Goal: Task Accomplishment & Management: Complete application form

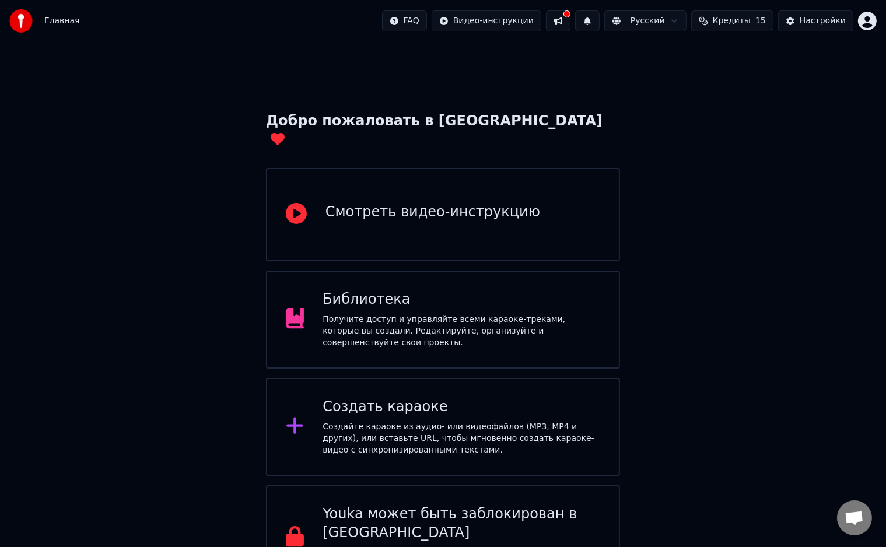
click at [489, 378] on div "Создать караоке Создайте караоке из аудио- или видеофайлов (MP3, MP4 и других),…" at bounding box center [443, 427] width 355 height 98
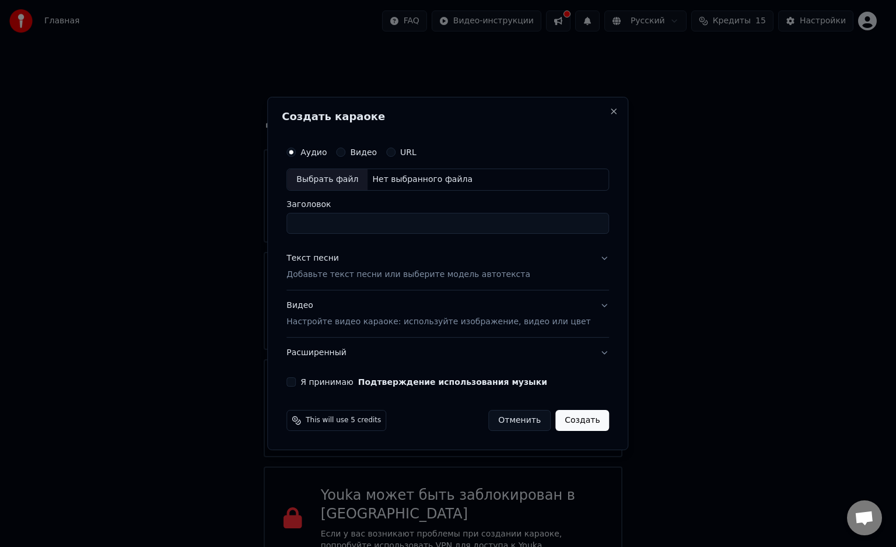
click at [342, 422] on span "This will use 5 credits" at bounding box center [343, 420] width 75 height 9
click at [353, 173] on div "Выбрать файл" at bounding box center [327, 179] width 80 height 21
type input "**********"
click at [383, 270] on p "Добавьте текст песни или выберите модель автотекста" at bounding box center [408, 275] width 244 height 12
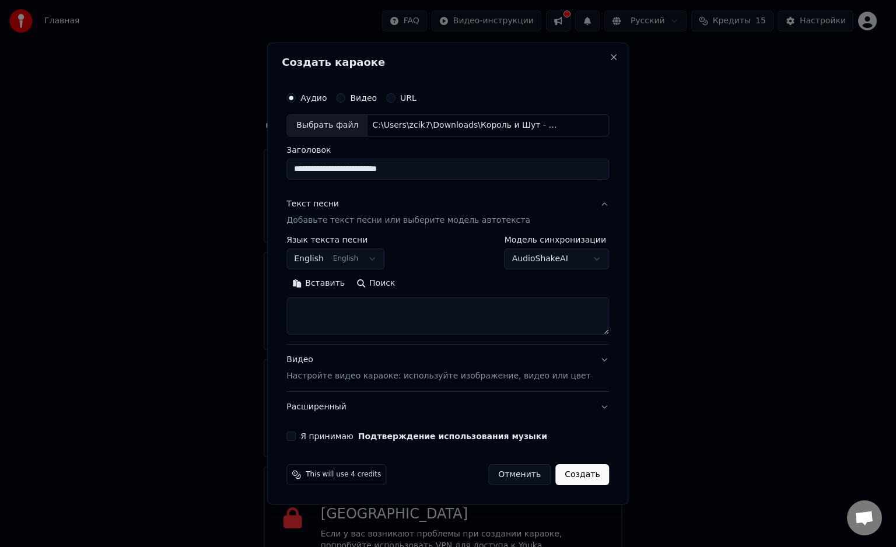
click at [447, 310] on textarea at bounding box center [447, 315] width 322 height 37
paste textarea "**********"
type textarea "**********"
click at [364, 255] on body "Главная FAQ Видео-инструкции Русский Кредиты 15 Настройки Добро пожаловать в Yo…" at bounding box center [443, 285] width 886 height 571
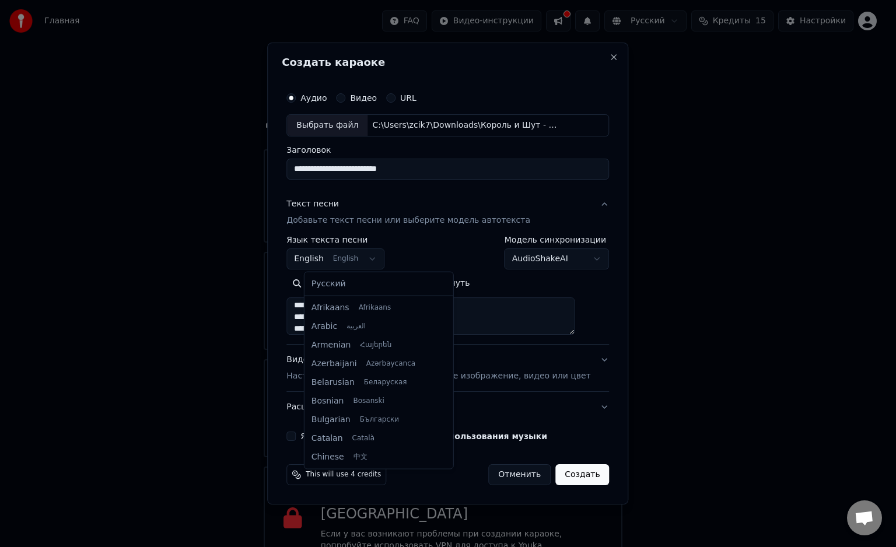
scroll to position [93, 0]
select select "**"
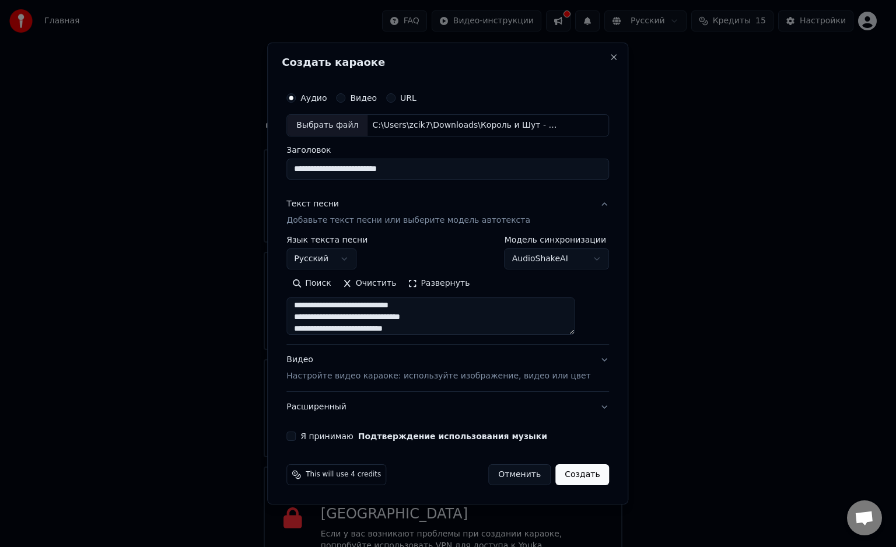
click at [345, 375] on p "Настройте видео караоке: используйте изображение, видео или цвет" at bounding box center [438, 376] width 304 height 12
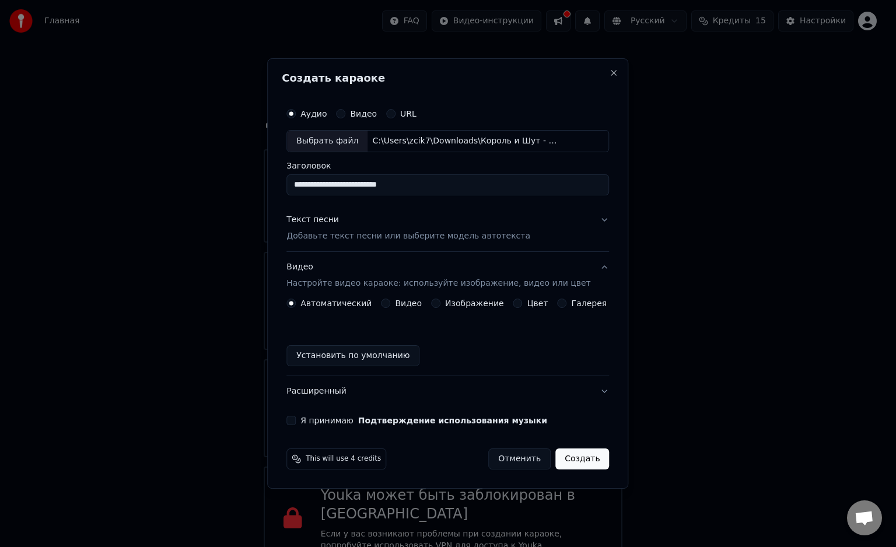
click at [440, 304] on button "Изображение" at bounding box center [435, 303] width 9 height 9
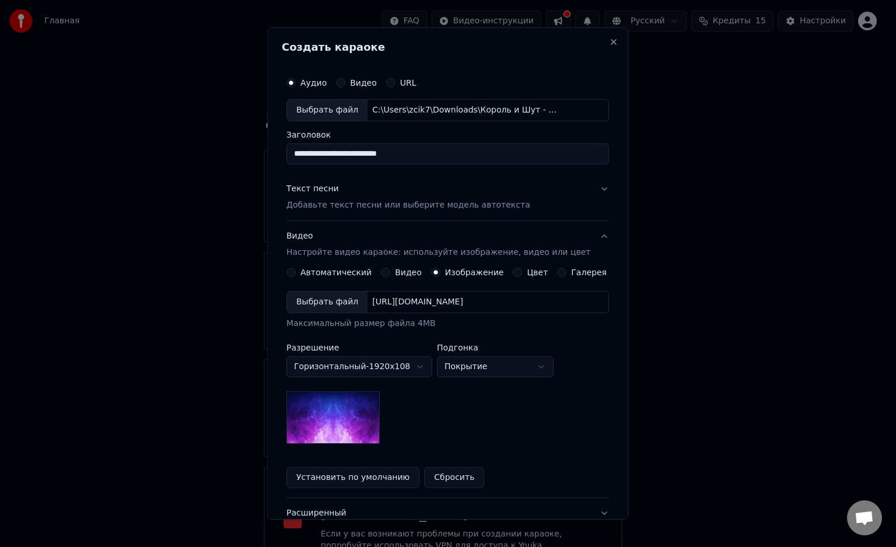
click at [325, 296] on div "Выбрать файл" at bounding box center [327, 302] width 80 height 21
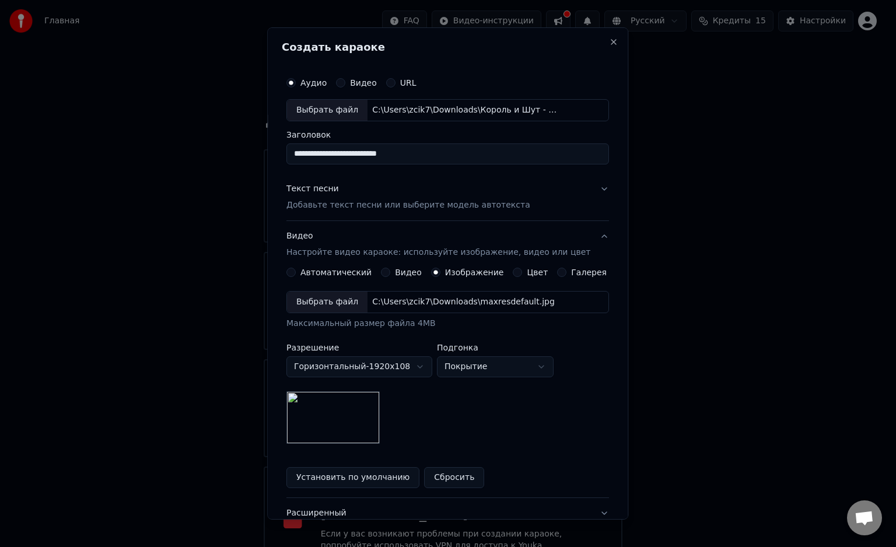
scroll to position [90, 0]
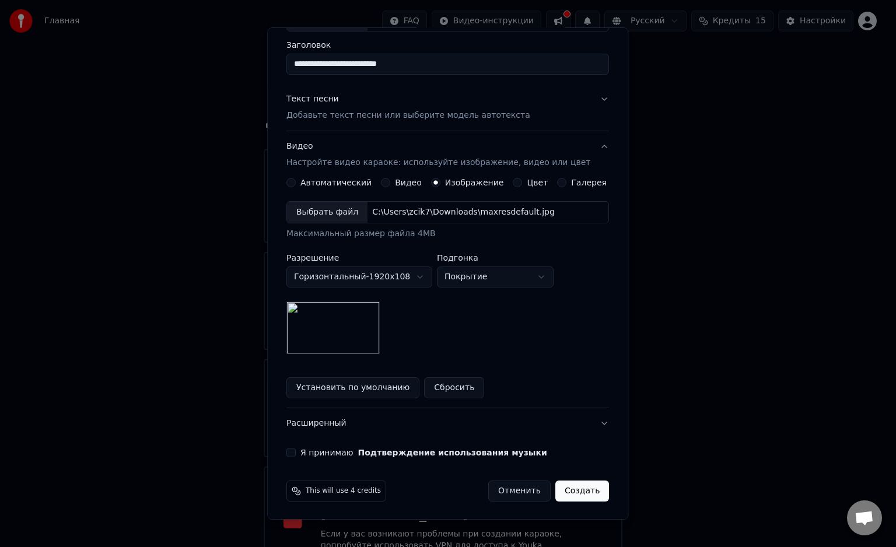
click at [296, 455] on button "Я принимаю Подтверждение использования музыки" at bounding box center [290, 452] width 9 height 9
click at [564, 497] on button "Создать" at bounding box center [582, 490] width 54 height 21
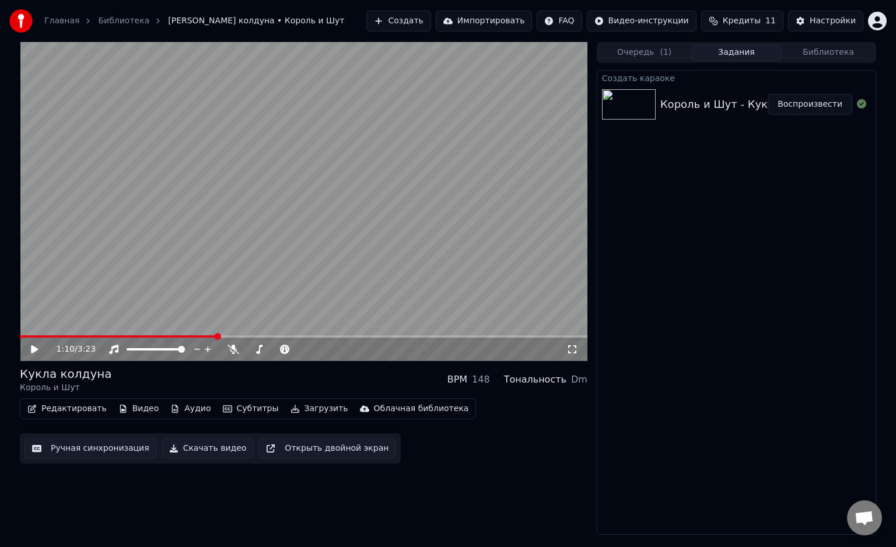
click at [198, 453] on button "Скачать видео" at bounding box center [208, 448] width 93 height 21
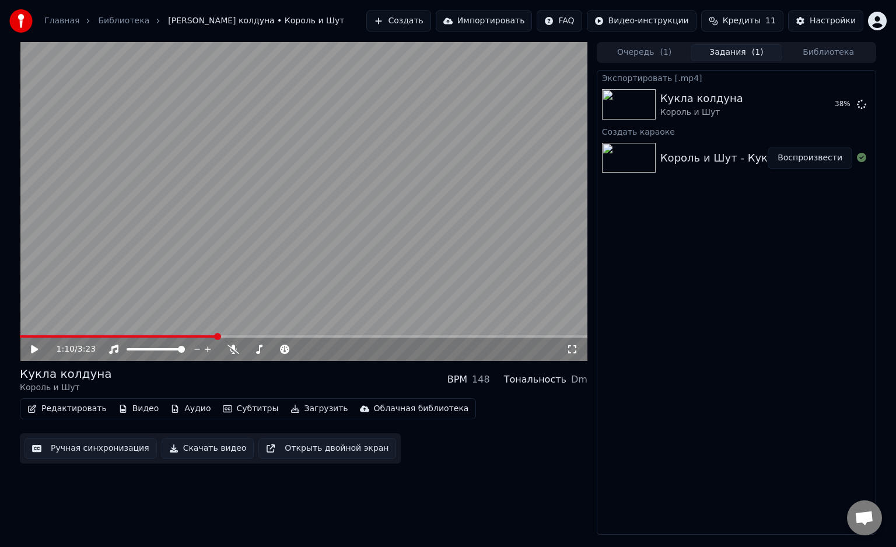
click at [37, 352] on icon at bounding box center [42, 349] width 27 height 9
click at [425, 19] on button "Создать" at bounding box center [398, 20] width 64 height 21
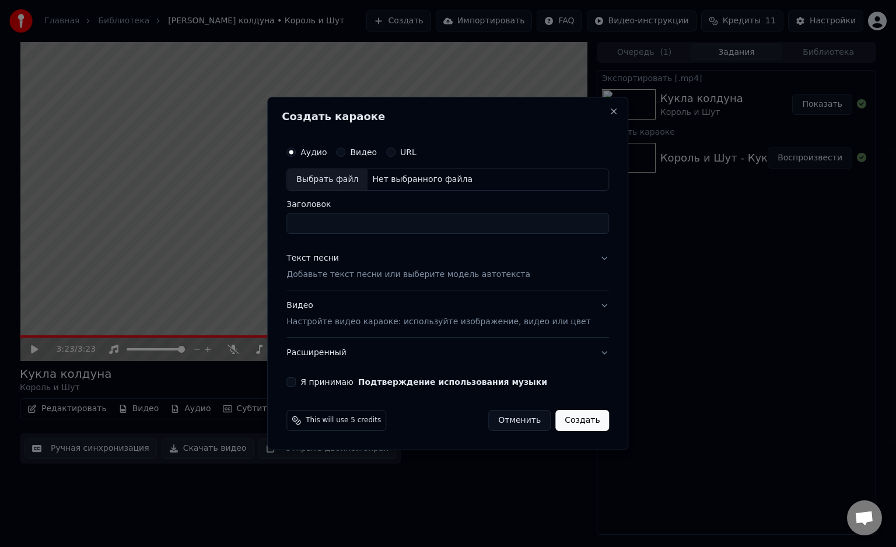
click at [341, 179] on div "Выбрать файл" at bounding box center [327, 179] width 80 height 21
type input "**********"
click at [399, 275] on p "Добавьте текст песни или выберите модель автотекста" at bounding box center [408, 275] width 244 height 12
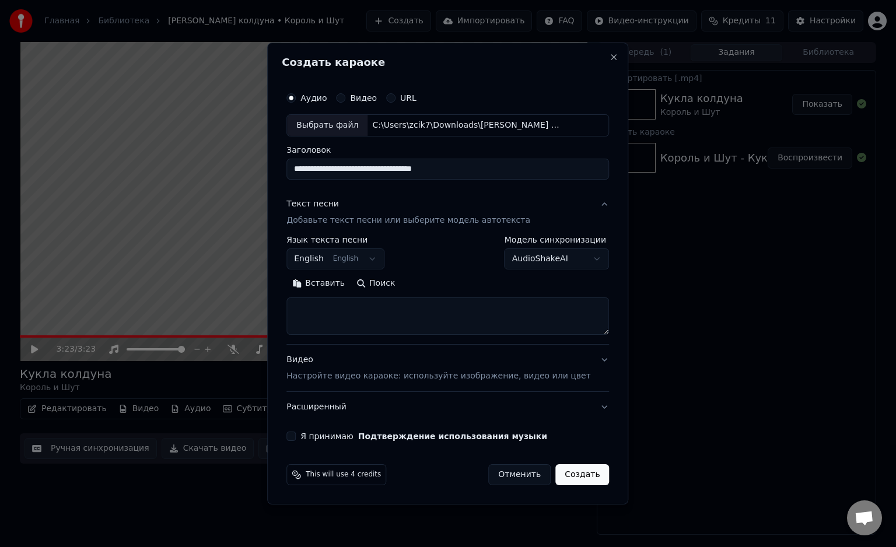
click at [342, 311] on textarea at bounding box center [447, 315] width 322 height 37
paste textarea "**********"
type textarea "**********"
click at [366, 264] on body "Главная Библиотека Кукла колдуна • Король и Шут Создать Импортировать FAQ Видео…" at bounding box center [448, 273] width 896 height 547
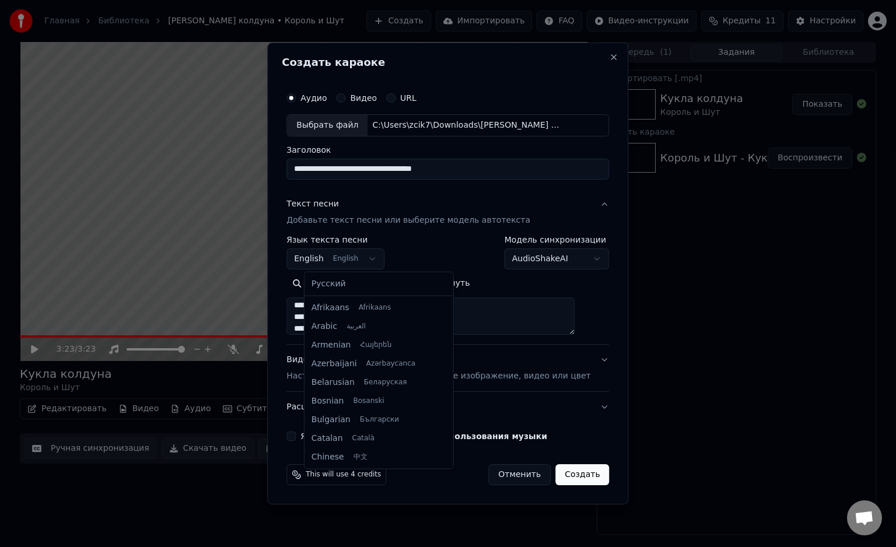
scroll to position [93, 0]
select select "**"
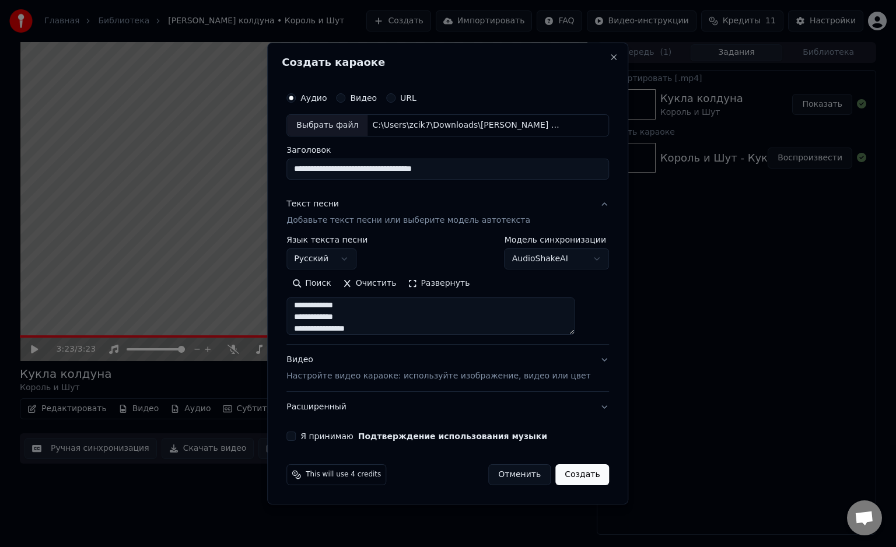
click at [349, 372] on p "Настройте видео караоке: используйте изображение, видео или цвет" at bounding box center [438, 376] width 304 height 12
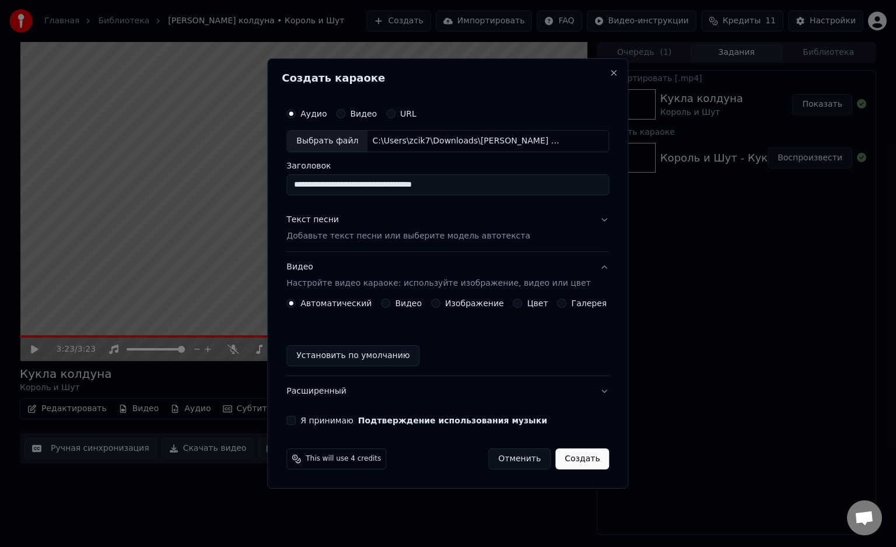
click at [453, 306] on label "Изображение" at bounding box center [474, 303] width 59 height 8
click at [440, 306] on button "Изображение" at bounding box center [435, 303] width 9 height 9
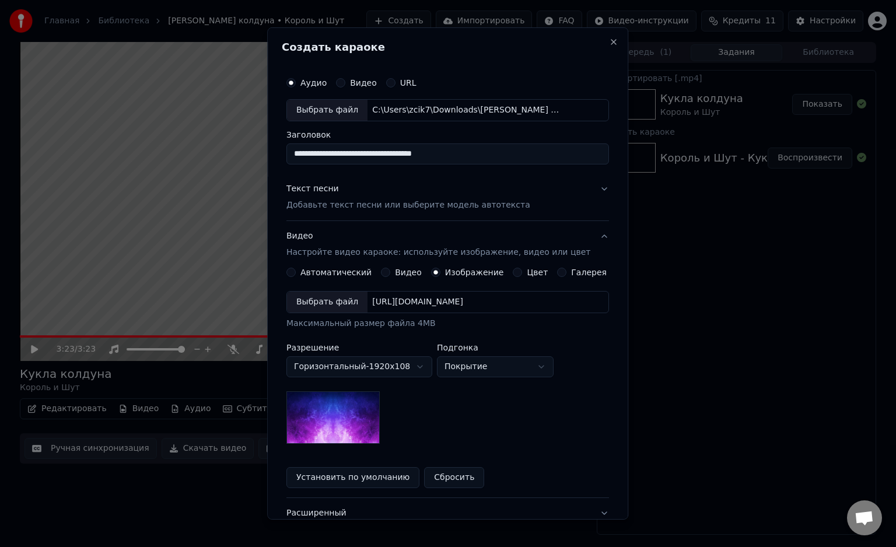
click at [356, 428] on img at bounding box center [332, 417] width 93 height 52
click at [342, 299] on div "Выбрать файл" at bounding box center [327, 302] width 80 height 21
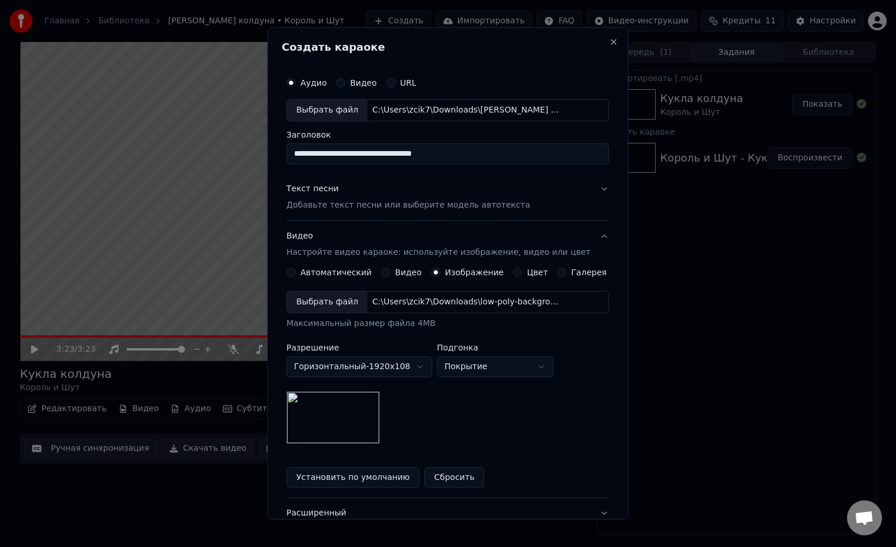
scroll to position [65, 0]
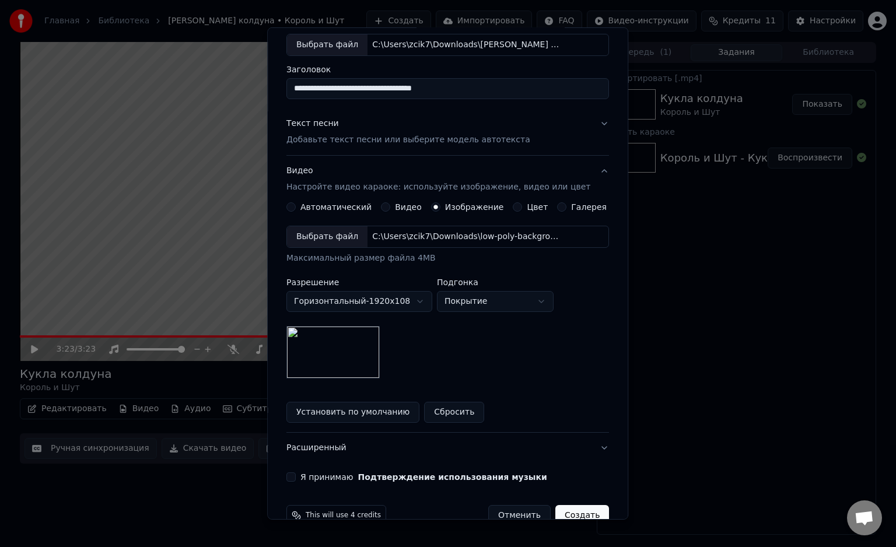
click at [303, 476] on div "Я принимаю Подтверждение использования музыки" at bounding box center [447, 476] width 322 height 9
click at [303, 477] on div "Я принимаю Подтверждение использования музыки" at bounding box center [447, 476] width 322 height 9
click at [296, 476] on button "Я принимаю Подтверждение использования музыки" at bounding box center [290, 476] width 9 height 9
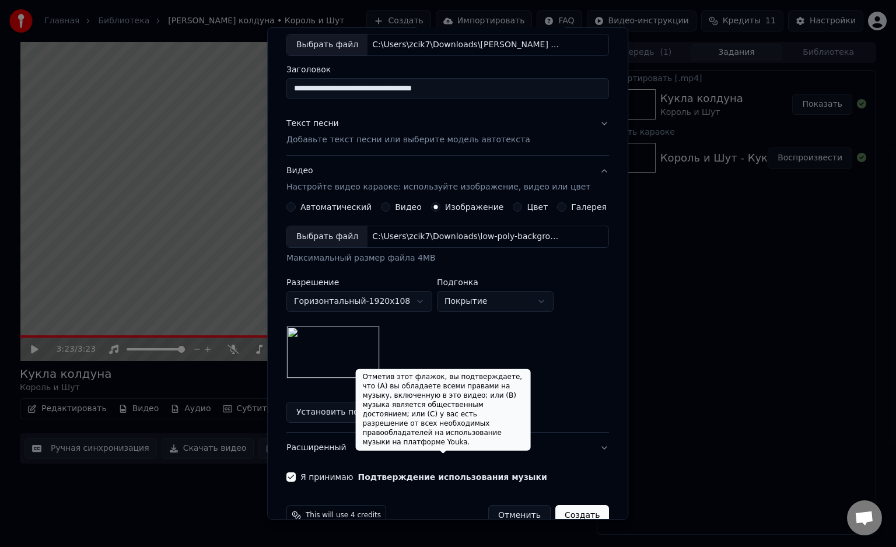
scroll to position [90, 0]
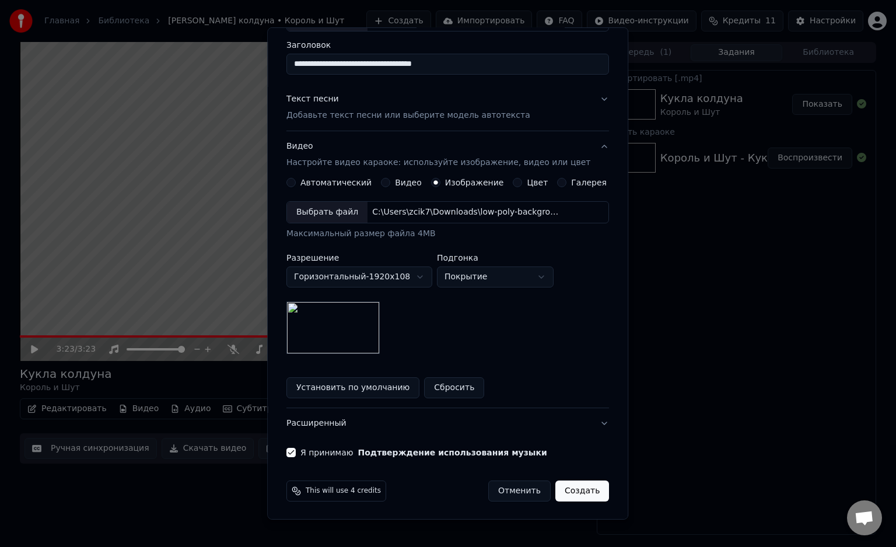
click at [567, 491] on button "Создать" at bounding box center [582, 490] width 54 height 21
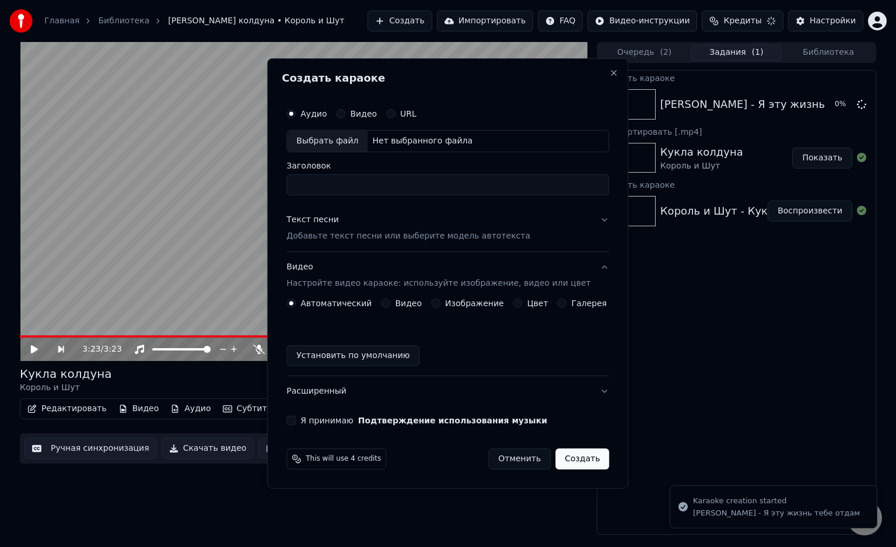
scroll to position [0, 0]
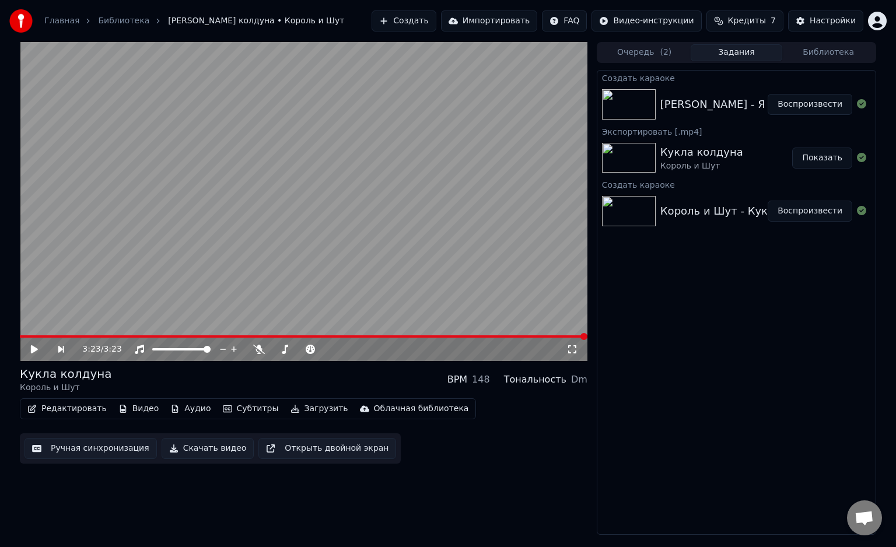
click at [633, 113] on img at bounding box center [629, 104] width 54 height 30
click at [833, 109] on button "Воспроизвести" at bounding box center [809, 104] width 85 height 21
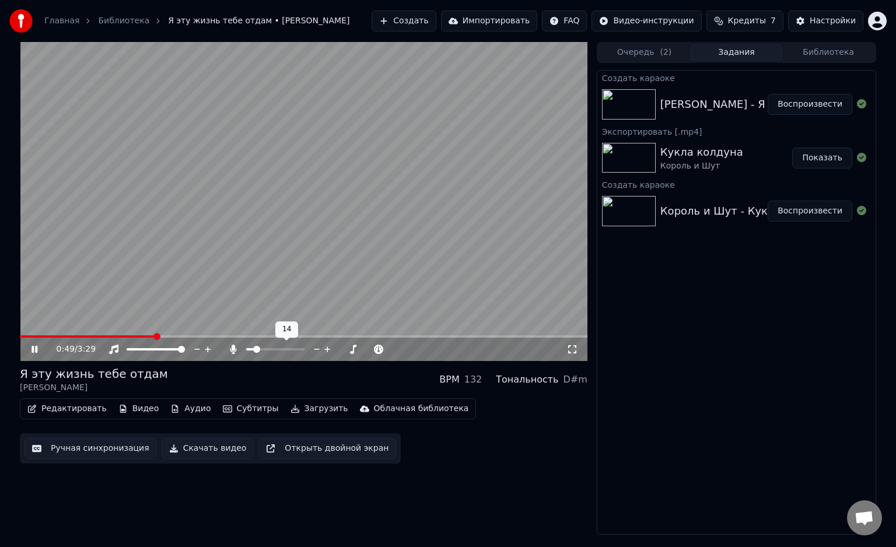
click at [254, 348] on span at bounding box center [256, 349] width 7 height 7
click at [20, 340] on span at bounding box center [23, 336] width 7 height 7
click at [264, 349] on span at bounding box center [275, 349] width 58 height 2
click at [246, 346] on span at bounding box center [249, 349] width 7 height 7
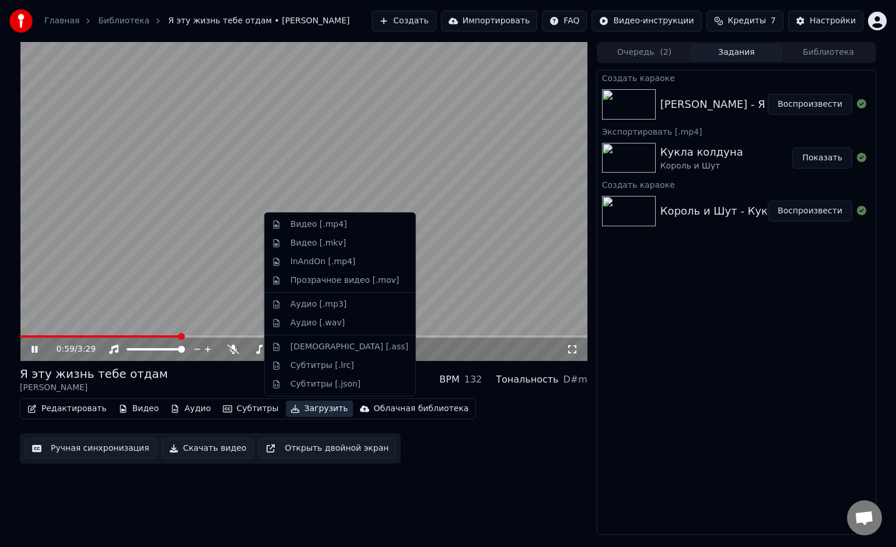
click at [286, 411] on button "Загрузить" at bounding box center [319, 409] width 67 height 16
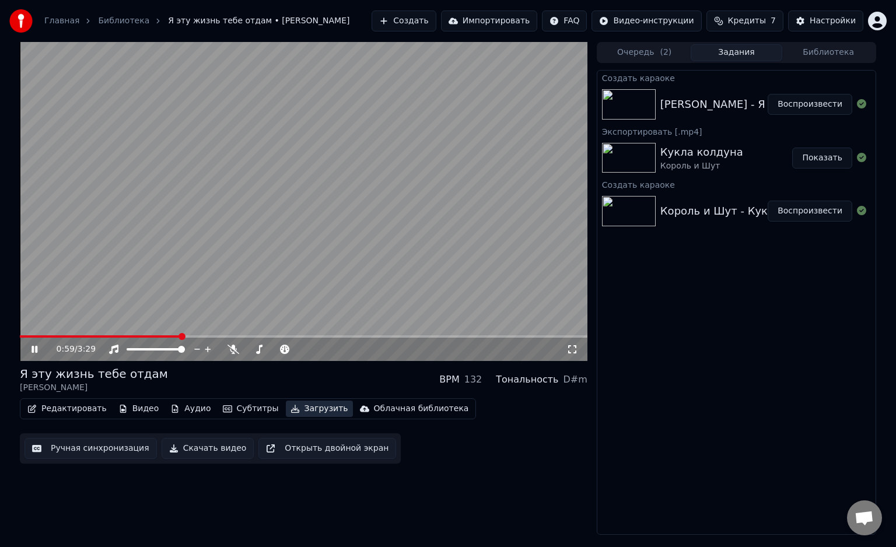
click at [286, 411] on button "Загрузить" at bounding box center [319, 409] width 67 height 16
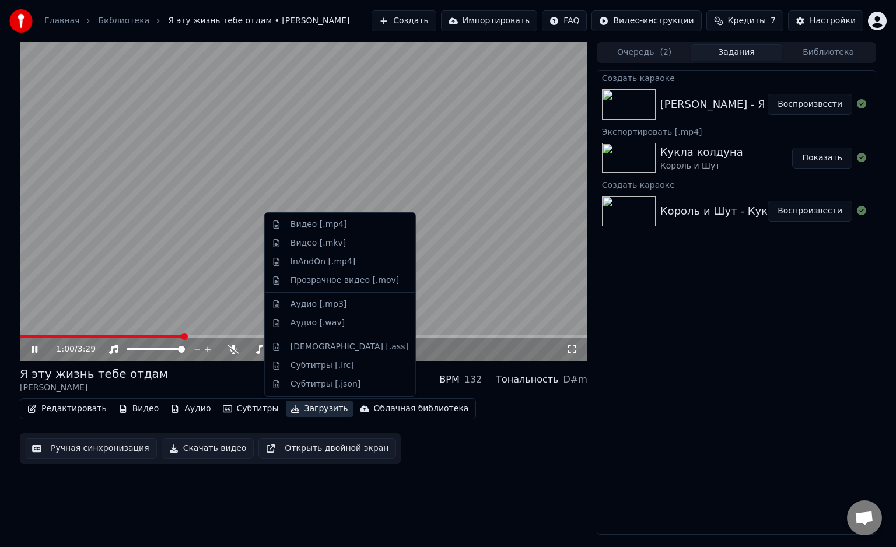
click at [286, 408] on button "Загрузить" at bounding box center [319, 409] width 67 height 16
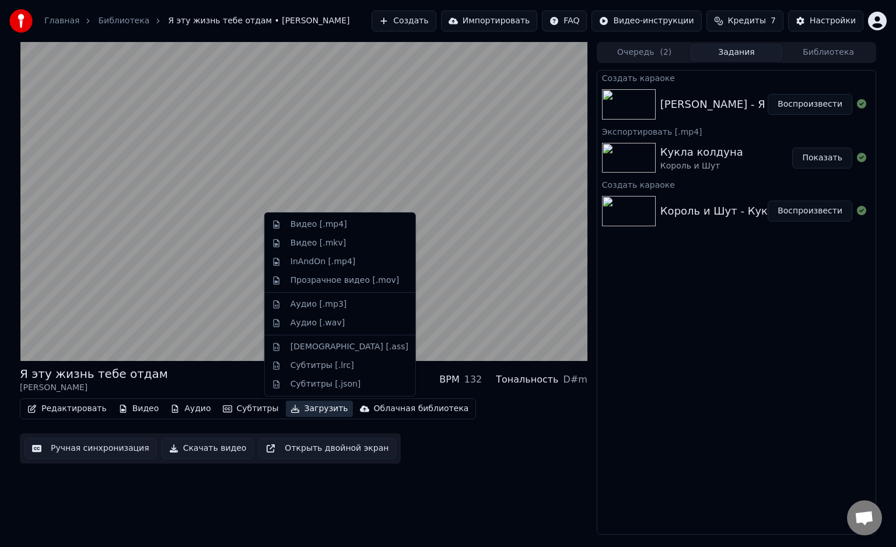
click at [212, 445] on button "Скачать видео" at bounding box center [208, 448] width 93 height 21
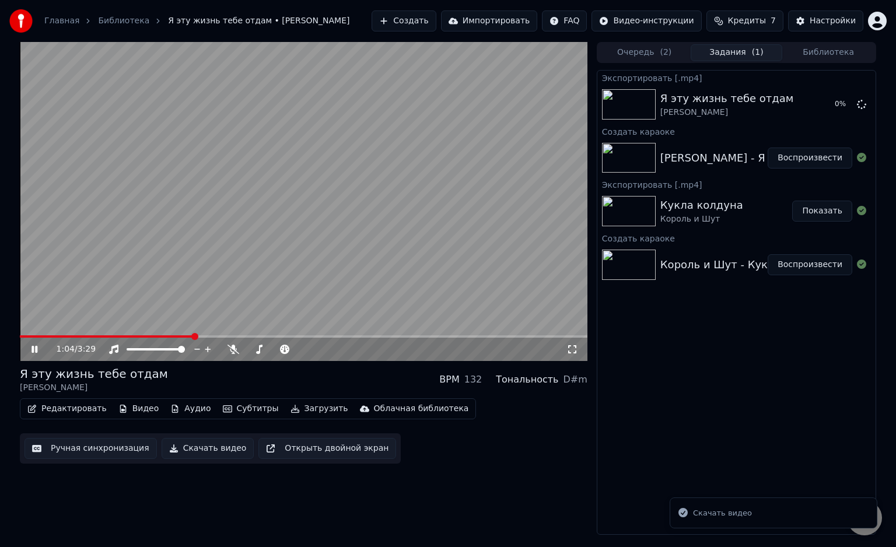
click at [436, 16] on button "Создать" at bounding box center [403, 20] width 64 height 21
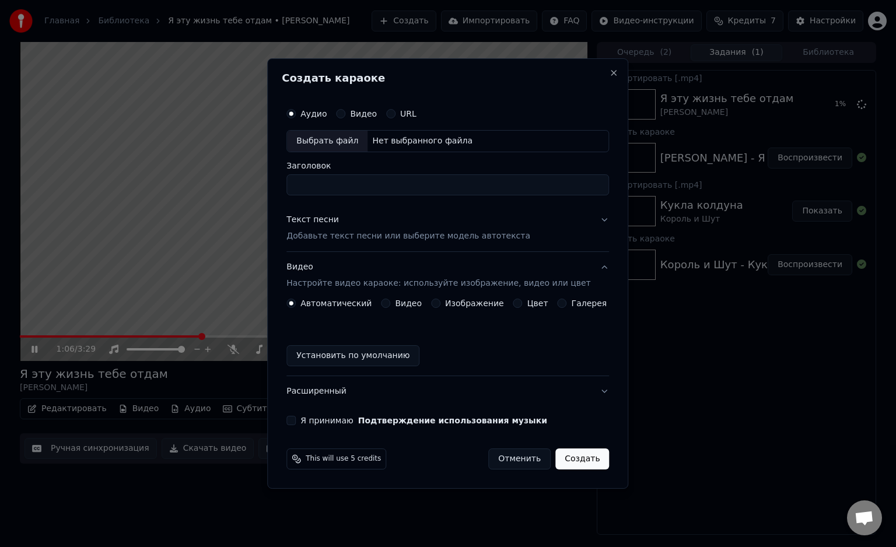
click at [344, 142] on div "Выбрать файл" at bounding box center [327, 141] width 80 height 21
type input "**********"
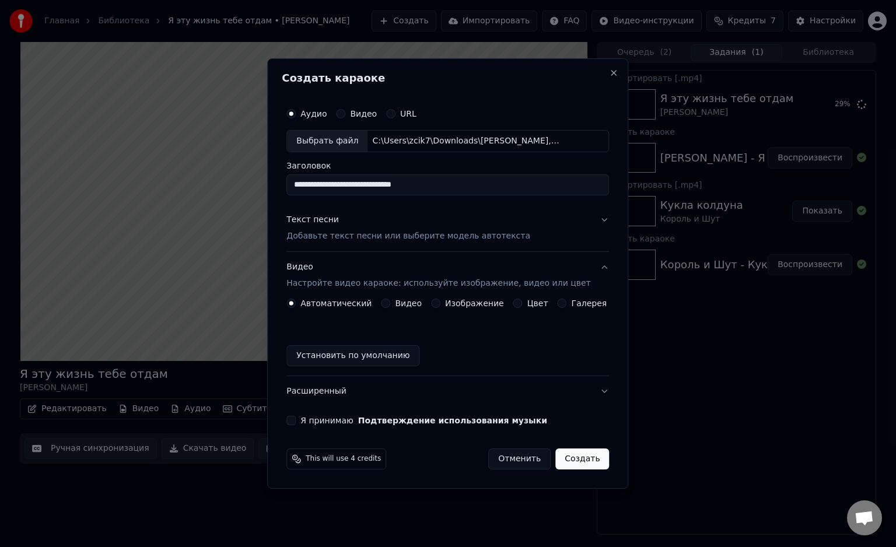
click at [380, 234] on p "Добавьте текст песни или выберите модель автотекста" at bounding box center [408, 236] width 244 height 12
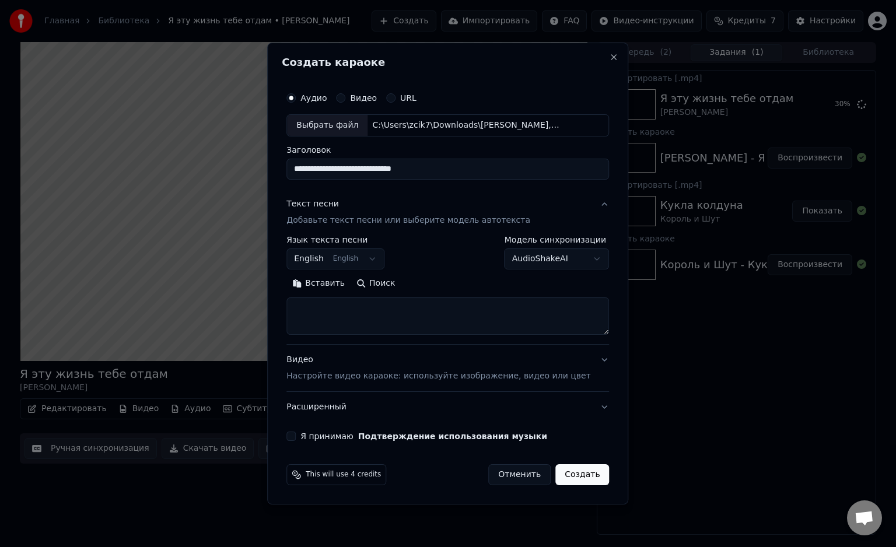
click at [372, 322] on textarea at bounding box center [447, 315] width 322 height 37
paste textarea "**********"
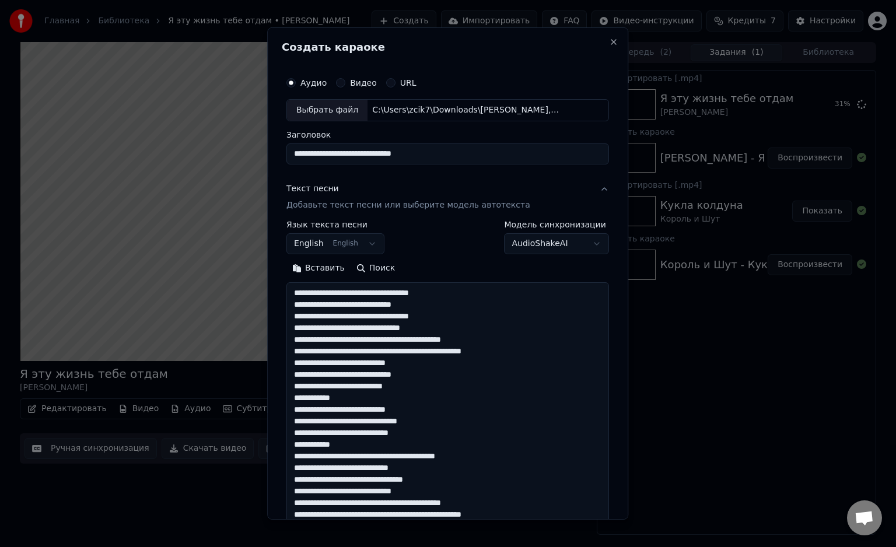
scroll to position [387, 0]
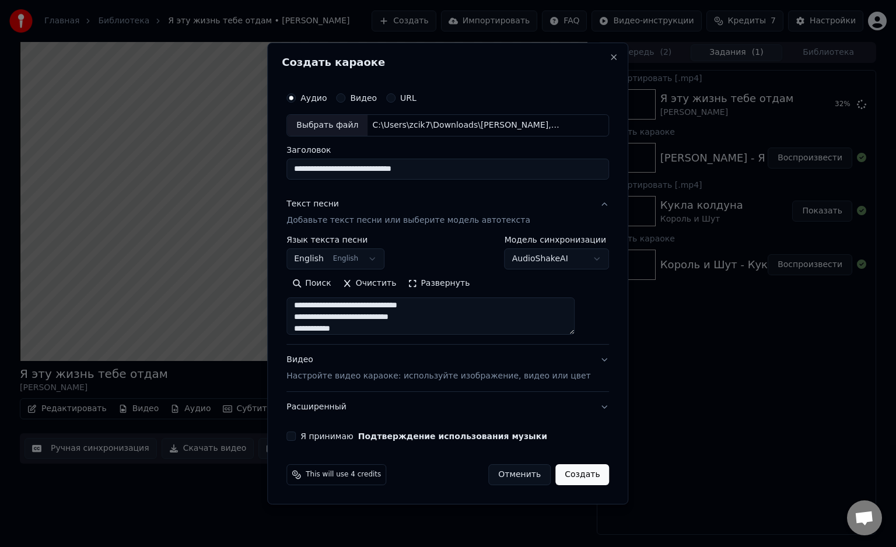
type textarea "**********"
click at [367, 255] on button "English English" at bounding box center [335, 258] width 98 height 21
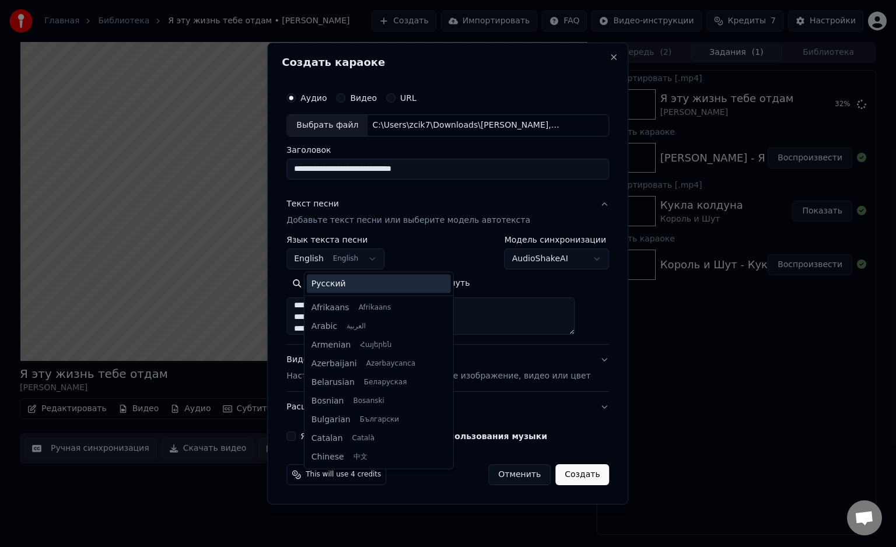
scroll to position [93, 0]
select select "**"
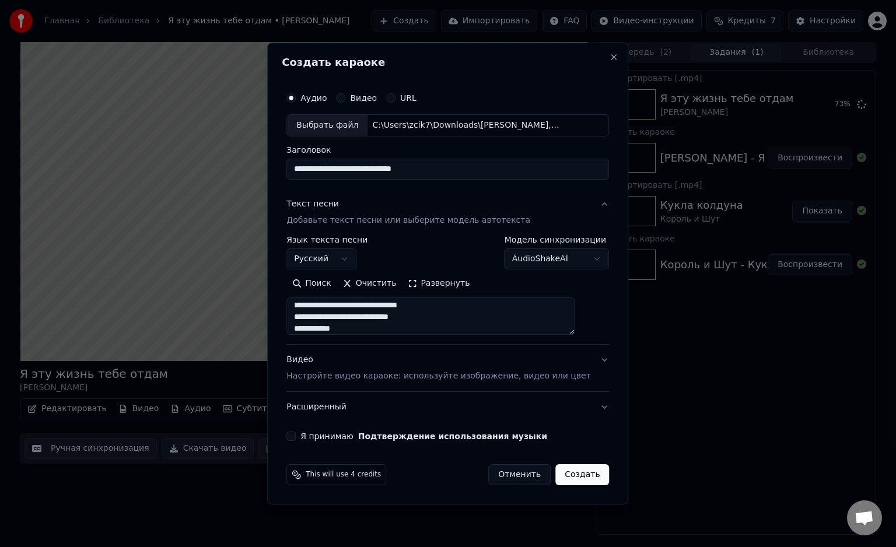
click at [361, 379] on p "Настройте видео караоке: используйте изображение, видео или цвет" at bounding box center [438, 376] width 304 height 12
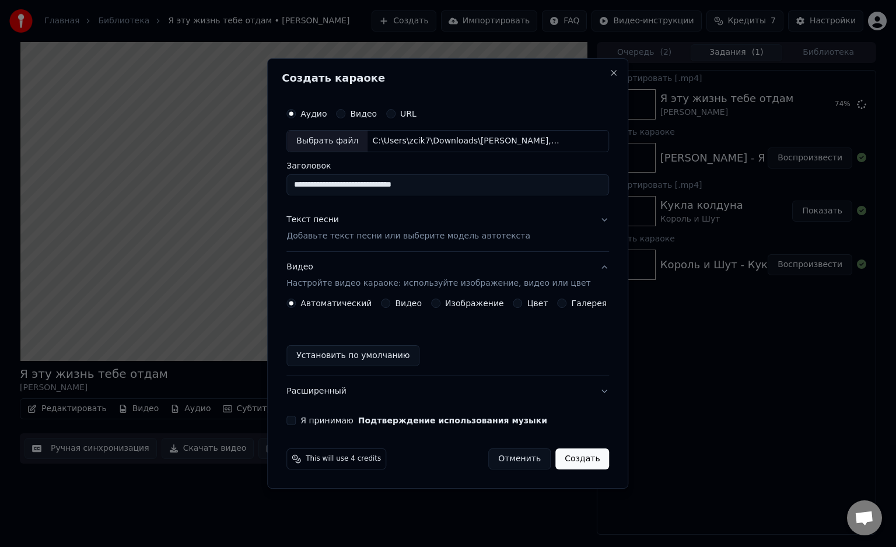
click at [443, 301] on div "Изображение" at bounding box center [467, 303] width 73 height 9
click at [436, 301] on button "Изображение" at bounding box center [435, 303] width 9 height 9
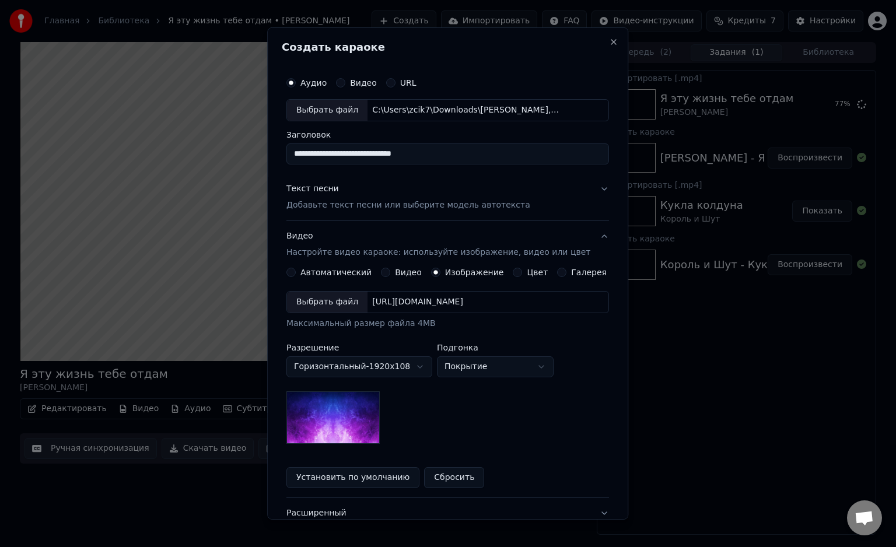
click at [343, 303] on div "Выбрать файл" at bounding box center [327, 302] width 80 height 21
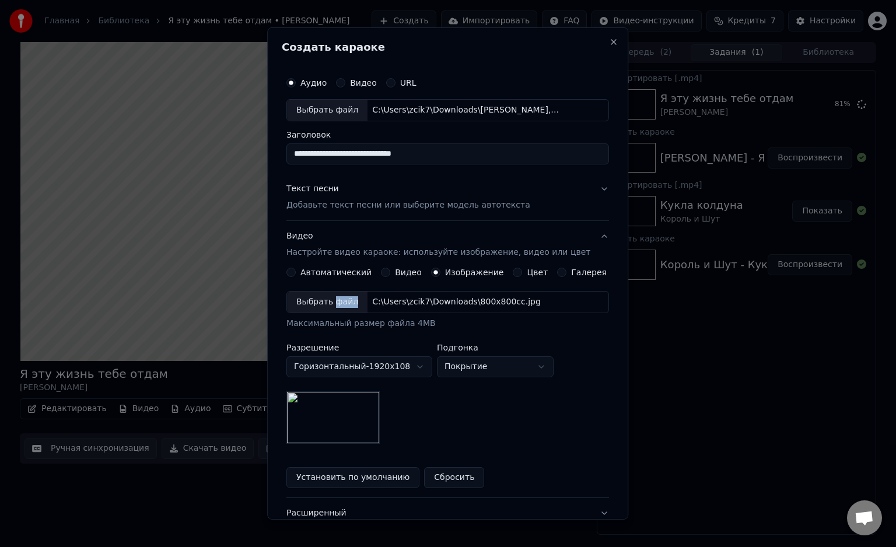
scroll to position [90, 0]
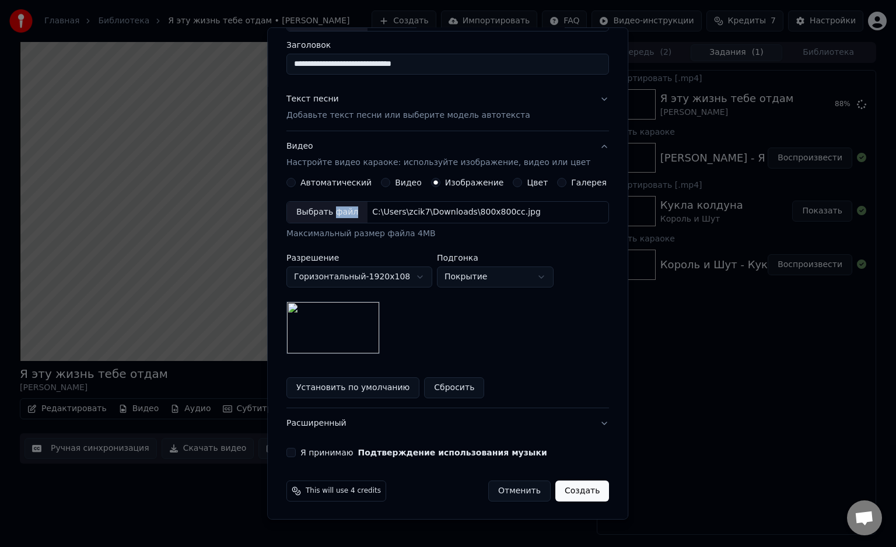
click at [555, 490] on button "Создать" at bounding box center [582, 490] width 54 height 21
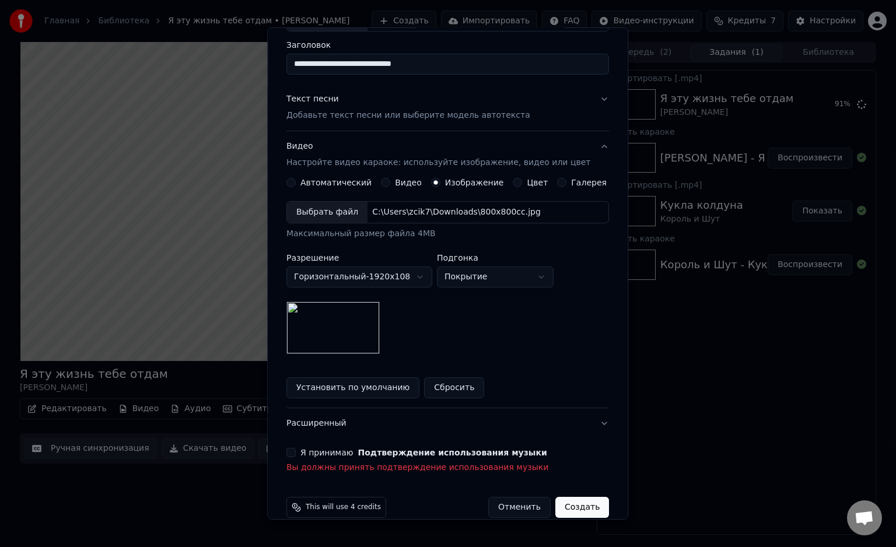
click at [297, 457] on div "Я принимаю Подтверждение использования музыки Вы должны принять подтверждение и…" at bounding box center [447, 461] width 322 height 26
click at [297, 456] on div "Я принимаю Подтверждение использования музыки Вы должны принять подтверждение и…" at bounding box center [447, 461] width 322 height 26
click at [296, 450] on button "Я принимаю Подтверждение использования музыки" at bounding box center [290, 452] width 9 height 9
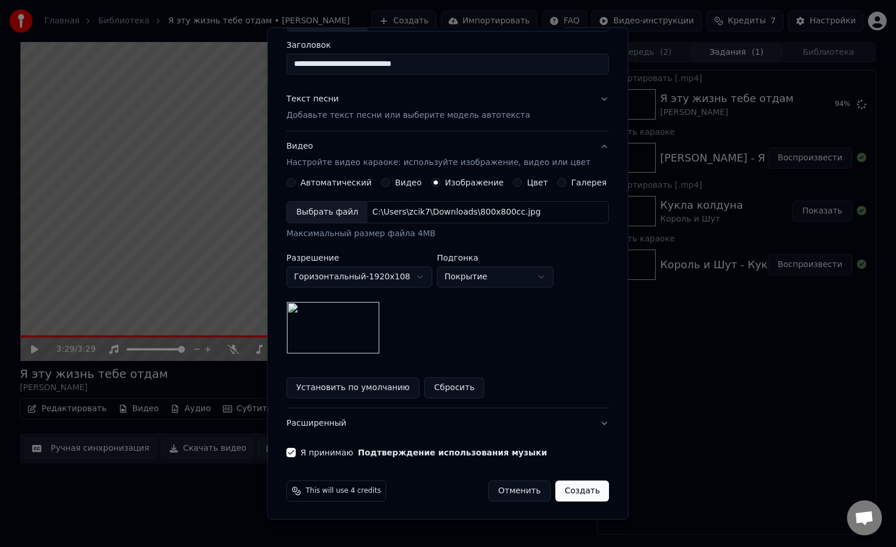
click at [560, 497] on button "Создать" at bounding box center [582, 490] width 54 height 21
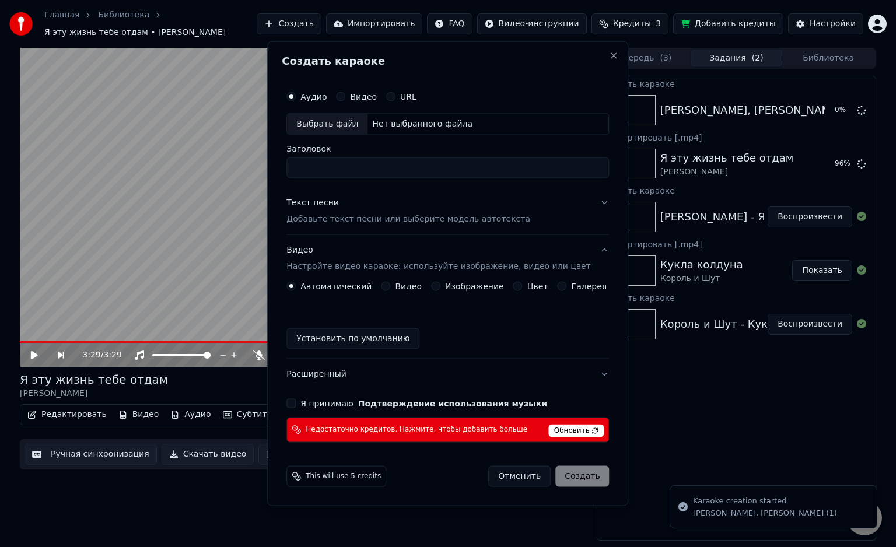
scroll to position [0, 0]
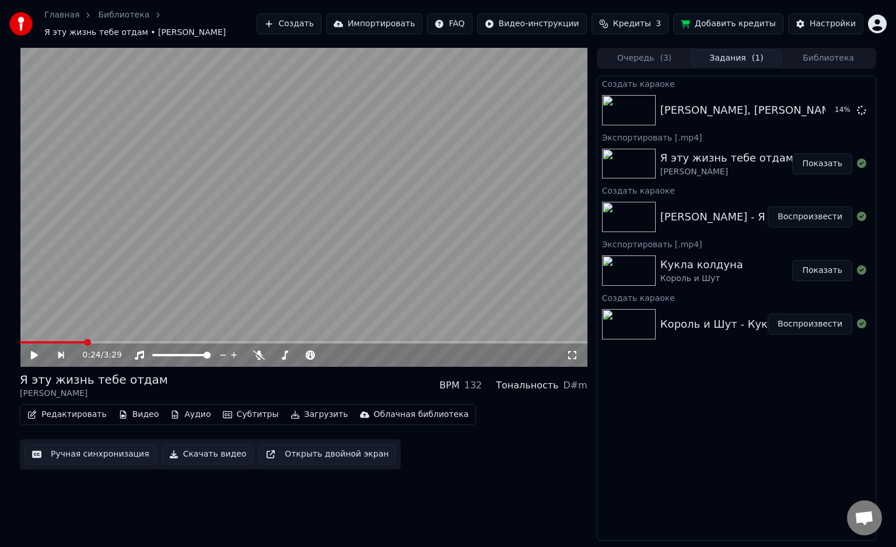
click at [83, 341] on span at bounding box center [52, 342] width 65 height 2
click at [833, 323] on button "Воспроизвести" at bounding box center [809, 324] width 85 height 21
click at [156, 335] on video at bounding box center [303, 207] width 567 height 319
click at [807, 100] on button "Воспроизвести" at bounding box center [809, 110] width 85 height 21
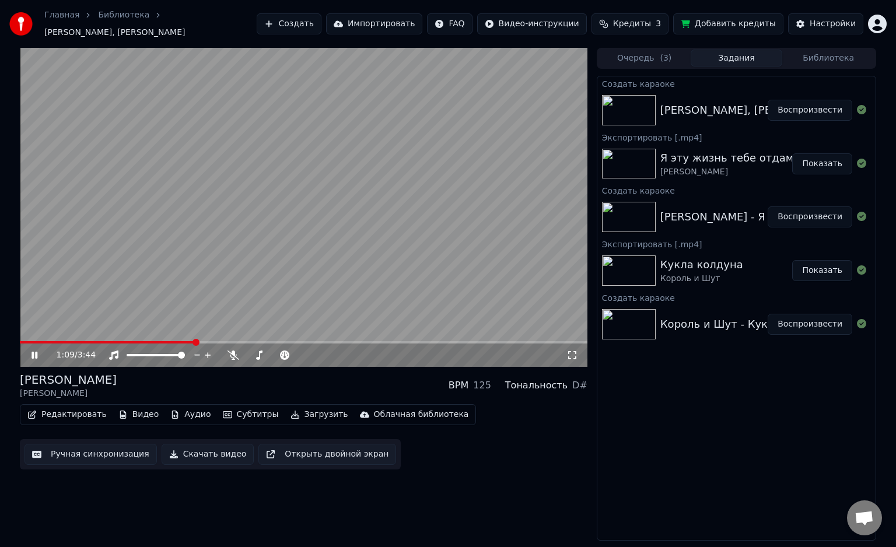
click at [208, 449] on button "Скачать видео" at bounding box center [208, 454] width 93 height 21
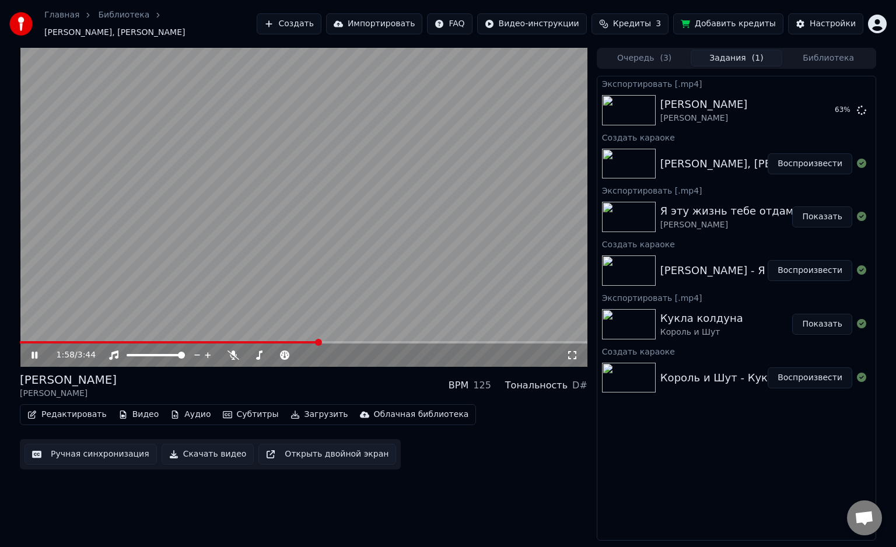
click at [318, 341] on span at bounding box center [169, 342] width 299 height 2
click at [304, 334] on video at bounding box center [303, 207] width 567 height 319
click at [275, 341] on span at bounding box center [147, 342] width 255 height 2
click at [293, 341] on span at bounding box center [156, 342] width 273 height 2
click at [872, 17] on html "Главная Библиотека Салют, [PERSON_NAME] Создать Импортировать FAQ Видео-инструк…" at bounding box center [448, 273] width 896 height 547
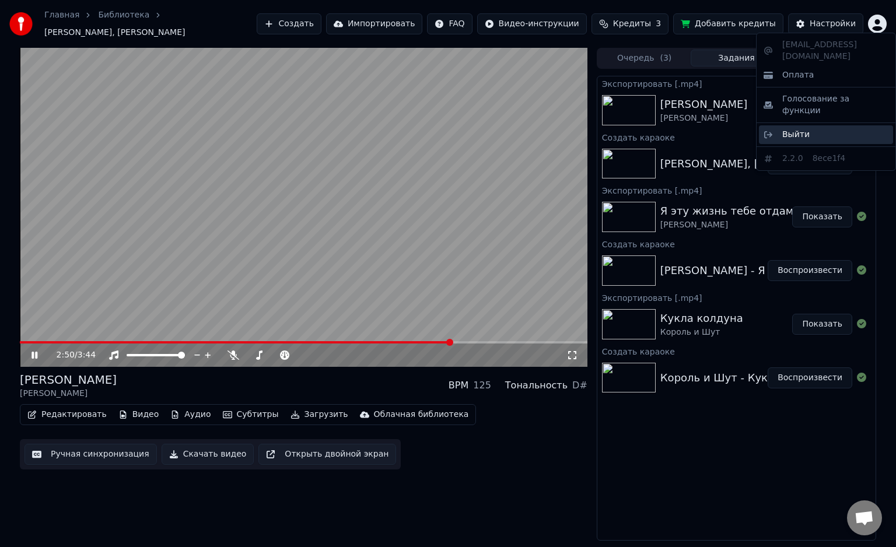
click at [812, 125] on div "Выйти" at bounding box center [826, 134] width 134 height 19
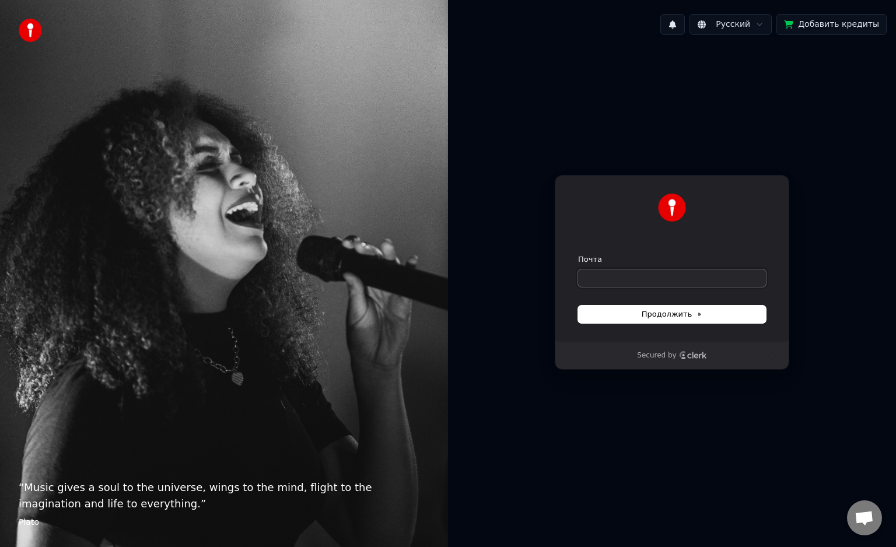
click at [658, 281] on input "Почта" at bounding box center [672, 277] width 188 height 17
paste input "**********"
click at [578, 254] on button "submit" at bounding box center [578, 254] width 0 height 0
type input "**********"
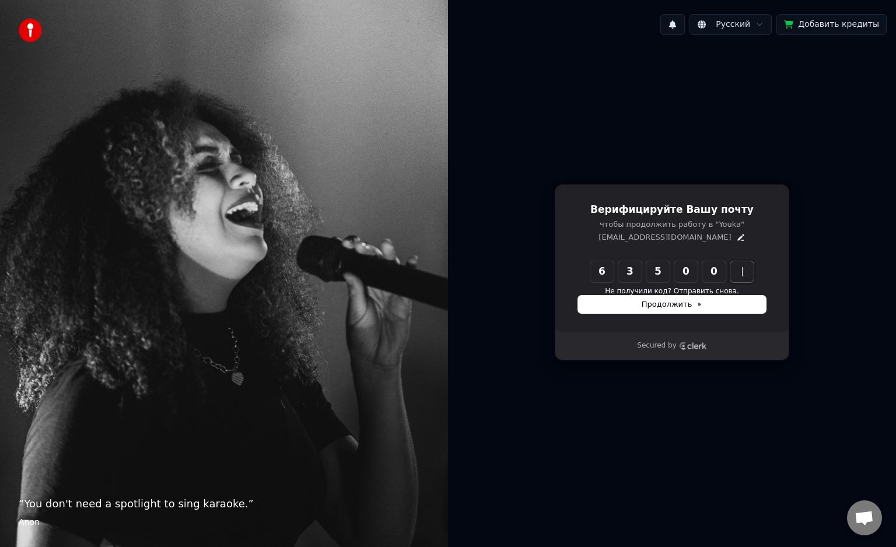
type input "******"
